Goal: Transaction & Acquisition: Book appointment/travel/reservation

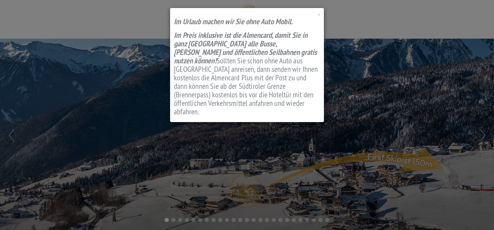
click at [320, 14] on div "× Im Urlaub machen wir Sie ohne Auto Mobil. I m Preis inklusive ist die Almenca…" at bounding box center [247, 65] width 154 height 114
click at [320, 14] on span "×" at bounding box center [319, 14] width 2 height 7
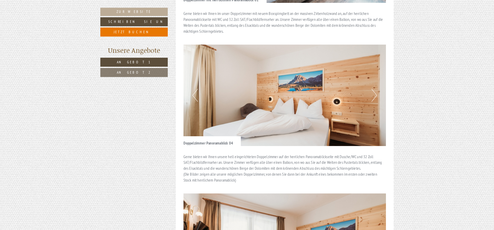
scroll to position [788, 0]
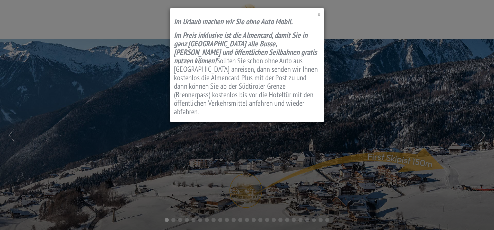
click at [318, 14] on span "×" at bounding box center [319, 14] width 2 height 7
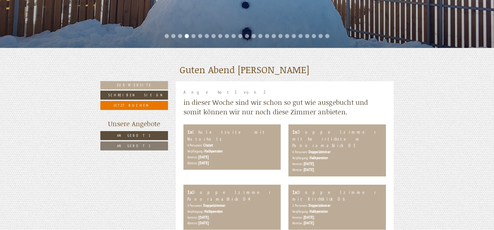
scroll to position [263, 0]
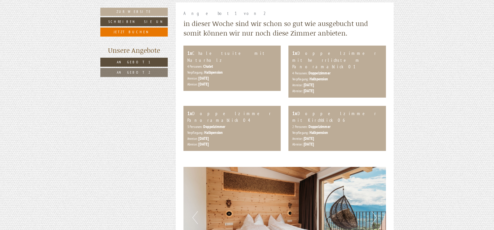
click at [137, 70] on link "Angebot 2" at bounding box center [133, 72] width 67 height 9
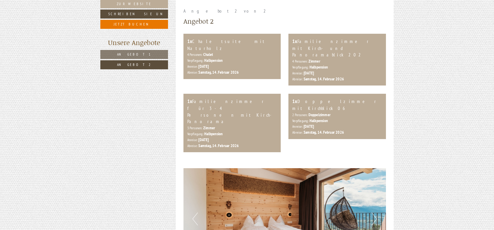
scroll to position [55, 0]
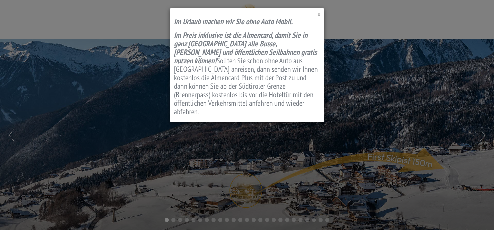
click at [319, 14] on span "×" at bounding box center [319, 14] width 2 height 7
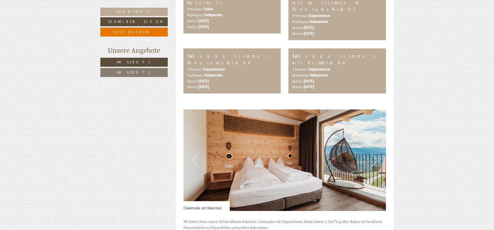
scroll to position [289, 0]
